Goal: Transaction & Acquisition: Book appointment/travel/reservation

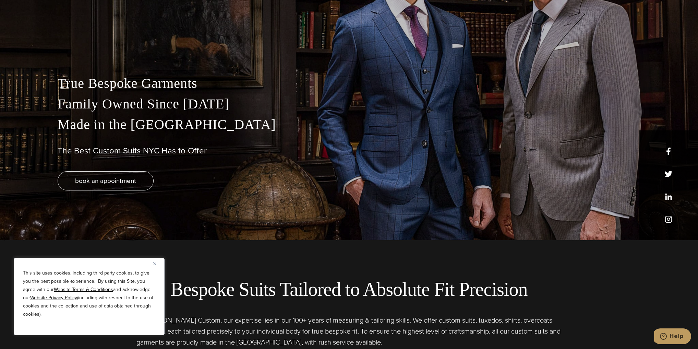
scroll to position [110, 0]
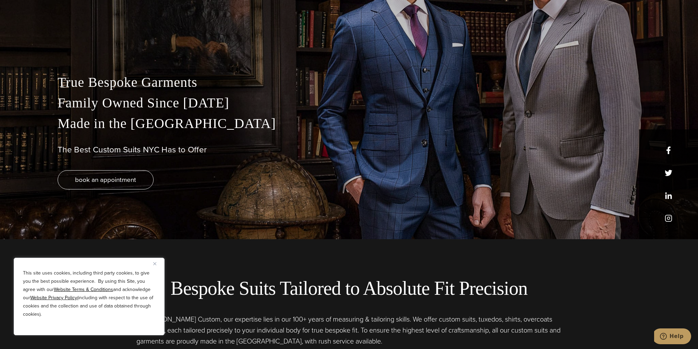
click at [159, 262] on button "Close" at bounding box center [157, 263] width 8 height 8
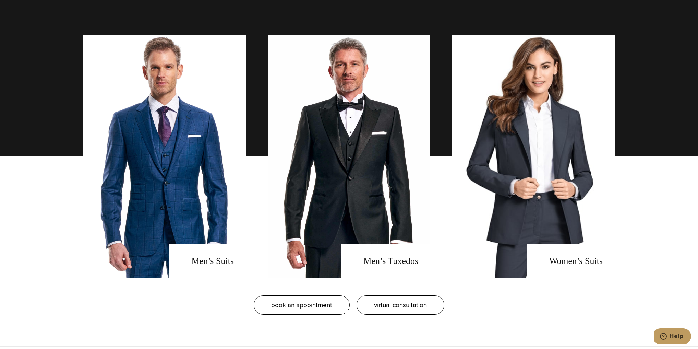
scroll to position [548, 0]
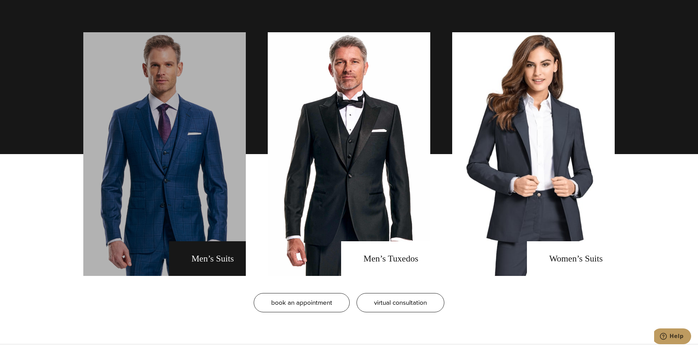
click at [178, 224] on link "men's suits" at bounding box center [164, 153] width 162 height 243
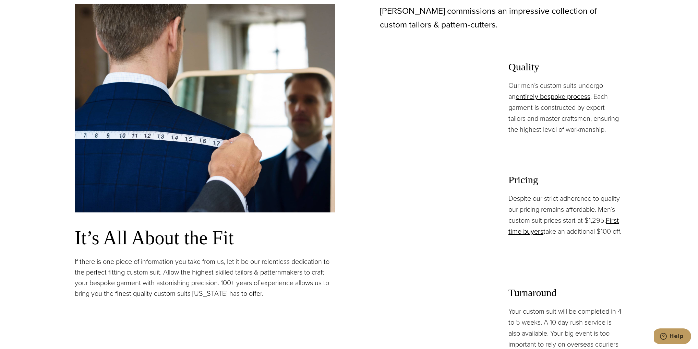
scroll to position [548, 0]
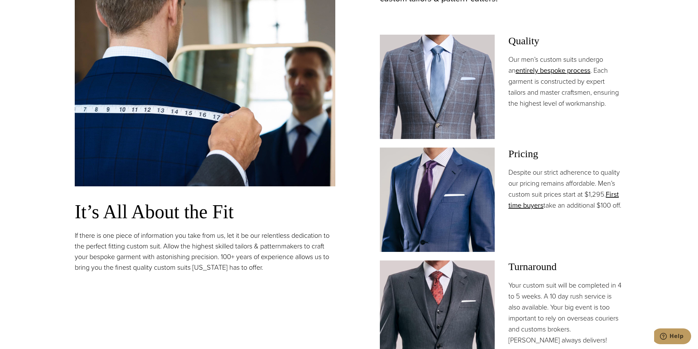
drag, startPoint x: 585, startPoint y: 191, endPoint x: 547, endPoint y: 185, distance: 38.4
click at [547, 185] on p "Despite our strict adherence to quality our pricing remains affordable. Men’s c…" at bounding box center [565, 189] width 115 height 44
drag, startPoint x: 241, startPoint y: 210, endPoint x: 69, endPoint y: 213, distance: 172.4
click at [42, 225] on section "Our Bespoke Suits: Tailored to Perfection It’s All About the Fit If there is on…" at bounding box center [349, 180] width 698 height 528
drag, startPoint x: 69, startPoint y: 213, endPoint x: 57, endPoint y: 210, distance: 12.3
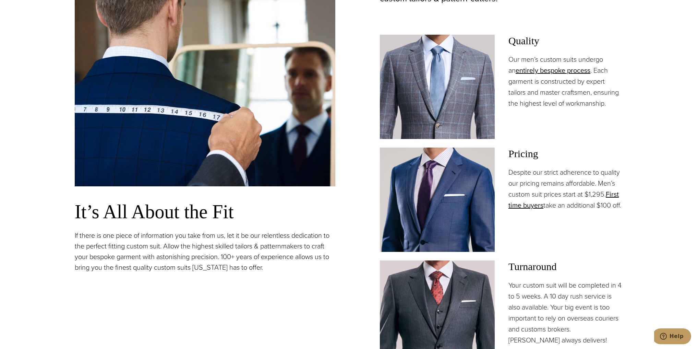
click at [67, 213] on section "Our Bespoke Suits: Tailored to Perfection It’s All About the Fit If there is on…" at bounding box center [349, 180] width 698 height 528
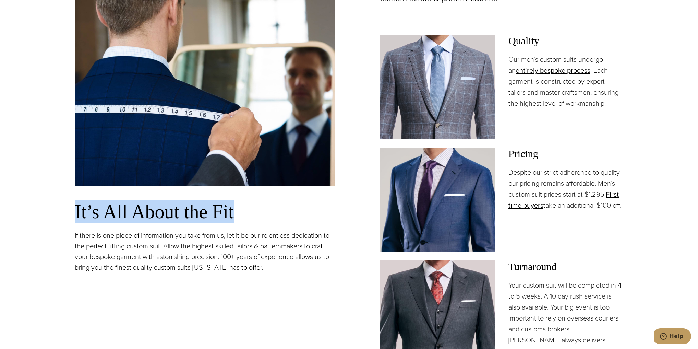
drag, startPoint x: 107, startPoint y: 211, endPoint x: 272, endPoint y: 209, distance: 165.5
click at [262, 209] on section "Our Bespoke Suits: Tailored to Perfection It’s All About the Fit If there is on…" at bounding box center [349, 180] width 698 height 528
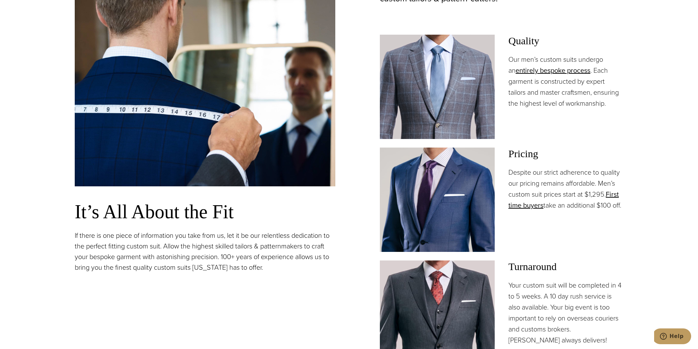
click at [332, 229] on div "It’s All About the Fit If there is one piece of information you take from us, l…" at bounding box center [205, 125] width 260 height 294
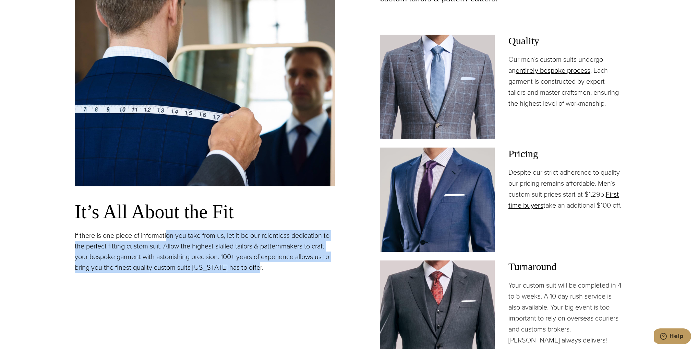
drag, startPoint x: 183, startPoint y: 232, endPoint x: 322, endPoint y: 288, distance: 149.3
click at [322, 288] on div "It’s All About the Fit If there is one piece of information you take from us, l…" at bounding box center [205, 171] width 260 height 387
click at [318, 284] on div "It’s All About the Fit If there is one piece of information you take from us, l…" at bounding box center [205, 171] width 260 height 387
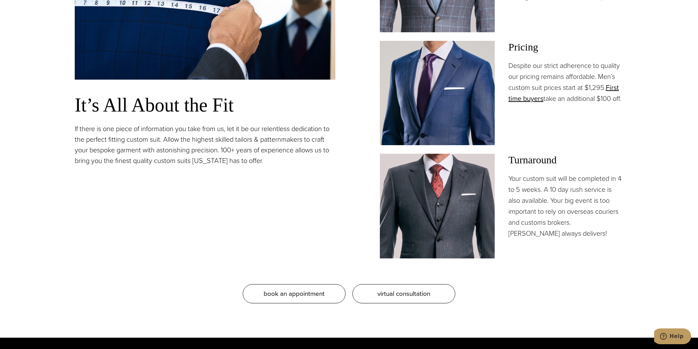
scroll to position [658, 0]
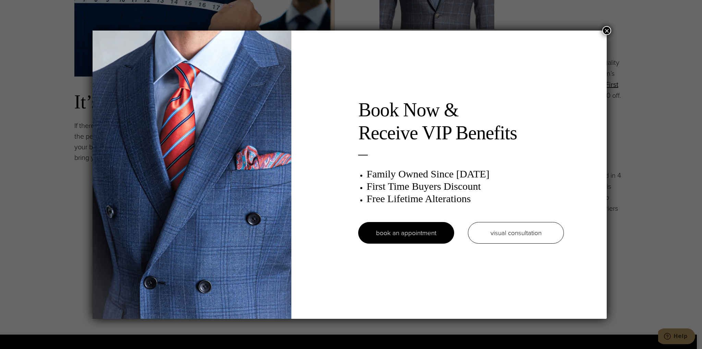
click at [614, 29] on div "Book Now & Receive VIP Benefits Family Owned Since [DATE] First Time Buyers Dis…" at bounding box center [351, 174] width 702 height 349
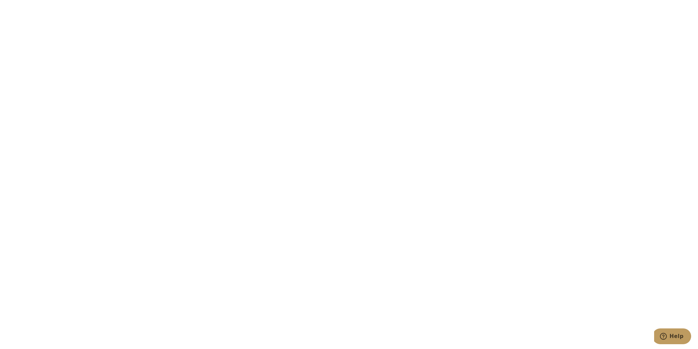
scroll to position [0, 0]
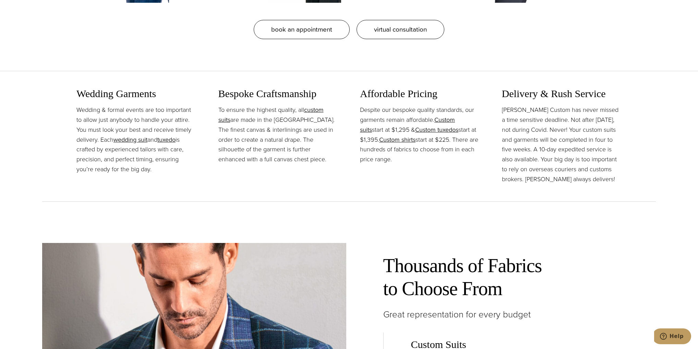
scroll to position [822, 0]
